Goal: Information Seeking & Learning: Learn about a topic

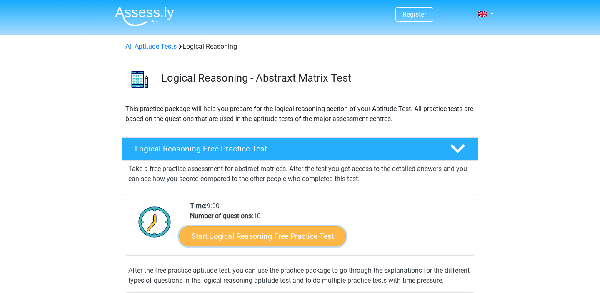
click at [289, 238] on link "Start Logical Reasoning Free Practice Test" at bounding box center [262, 236] width 167 height 20
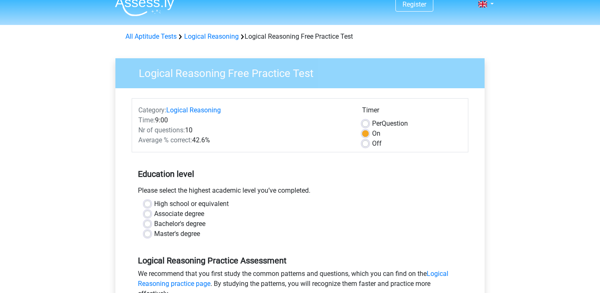
scroll to position [13, 0]
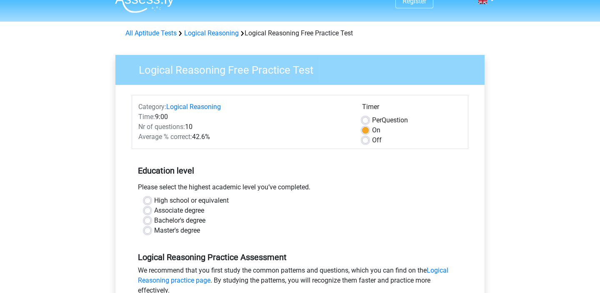
click at [154, 204] on label "High school or equivalent" at bounding box center [191, 201] width 75 height 10
click at [150, 204] on input "High school or equivalent" at bounding box center [147, 200] width 7 height 8
radio input "true"
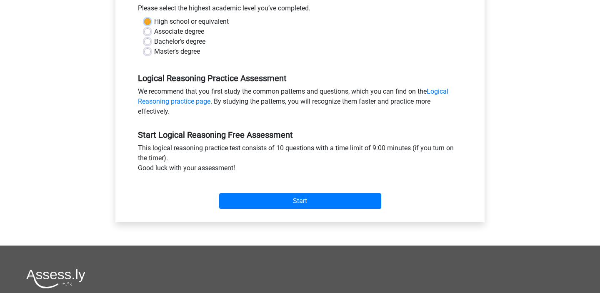
scroll to position [193, 0]
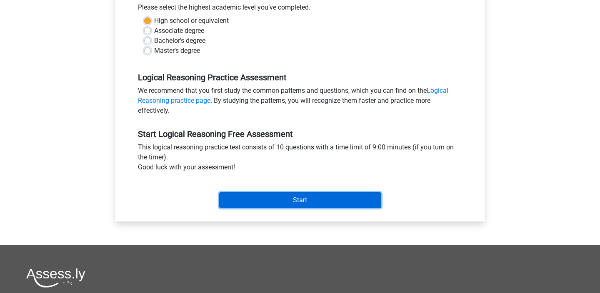
click at [235, 202] on input "Start" at bounding box center [300, 200] width 162 height 16
